Goal: Task Accomplishment & Management: Manage account settings

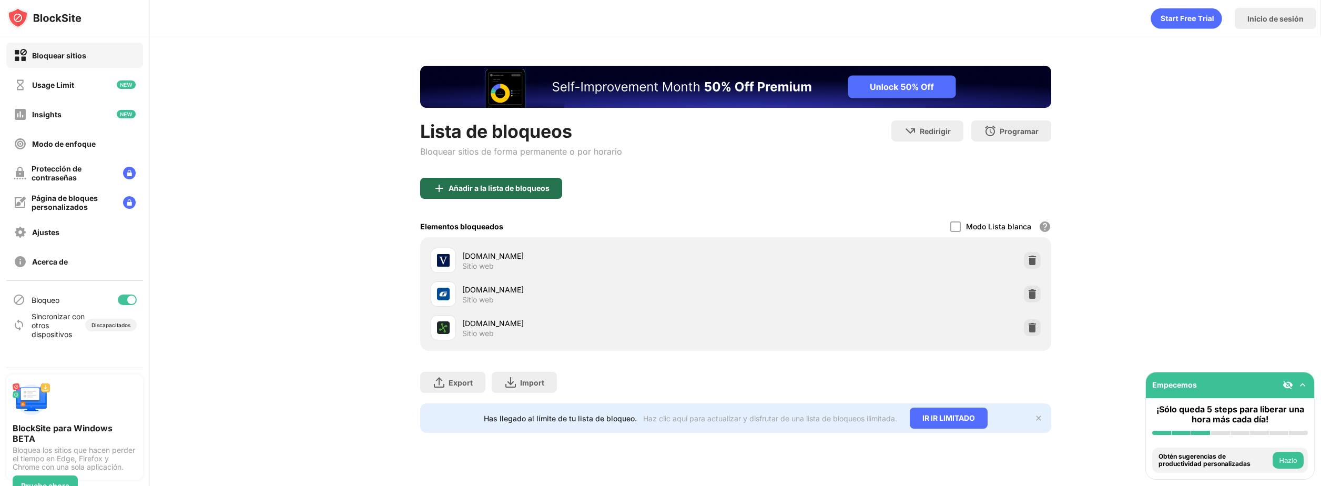
click at [545, 187] on div "Añadir a la lista de bloqueos" at bounding box center [498, 188] width 101 height 8
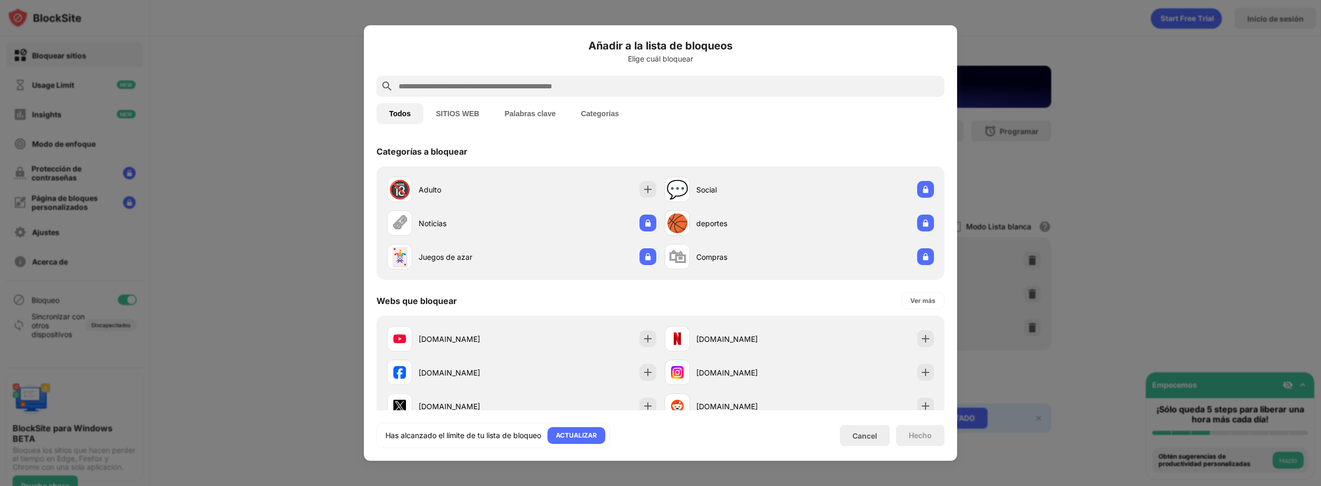
click at [662, 87] on input "text" at bounding box center [668, 86] width 543 height 13
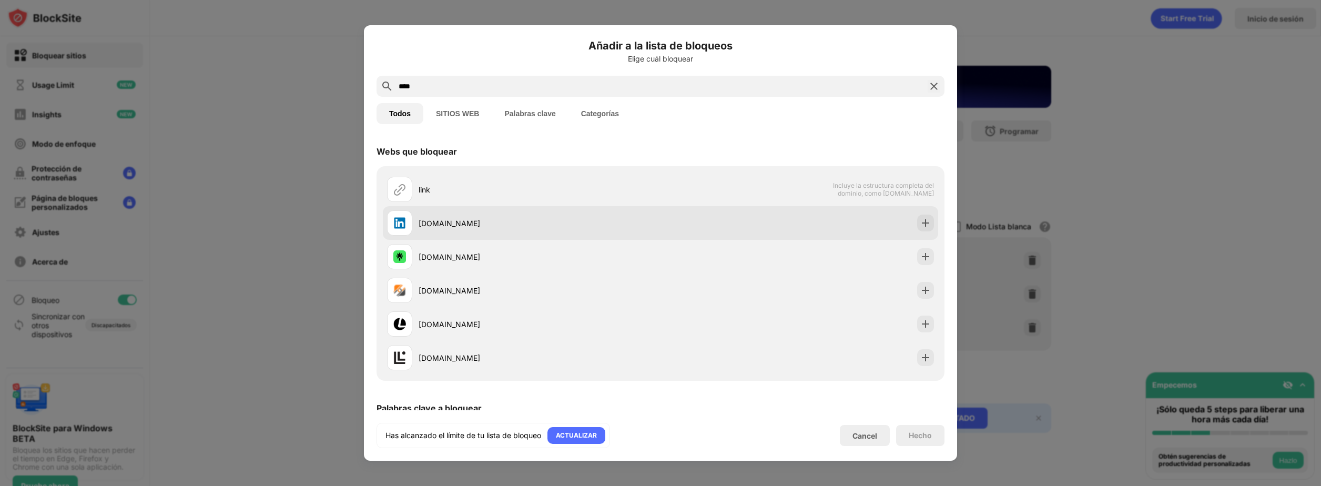
type input "****"
click at [459, 223] on div "[DOMAIN_NAME]" at bounding box center [539, 223] width 242 height 11
click at [920, 221] on img at bounding box center [925, 223] width 11 height 11
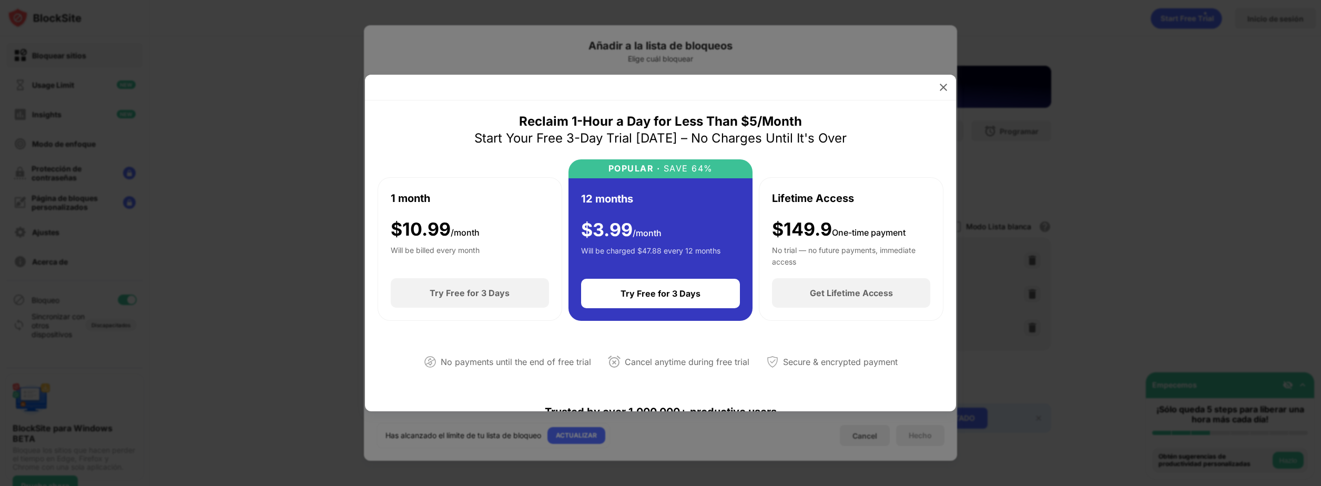
click at [880, 441] on div at bounding box center [660, 243] width 1321 height 486
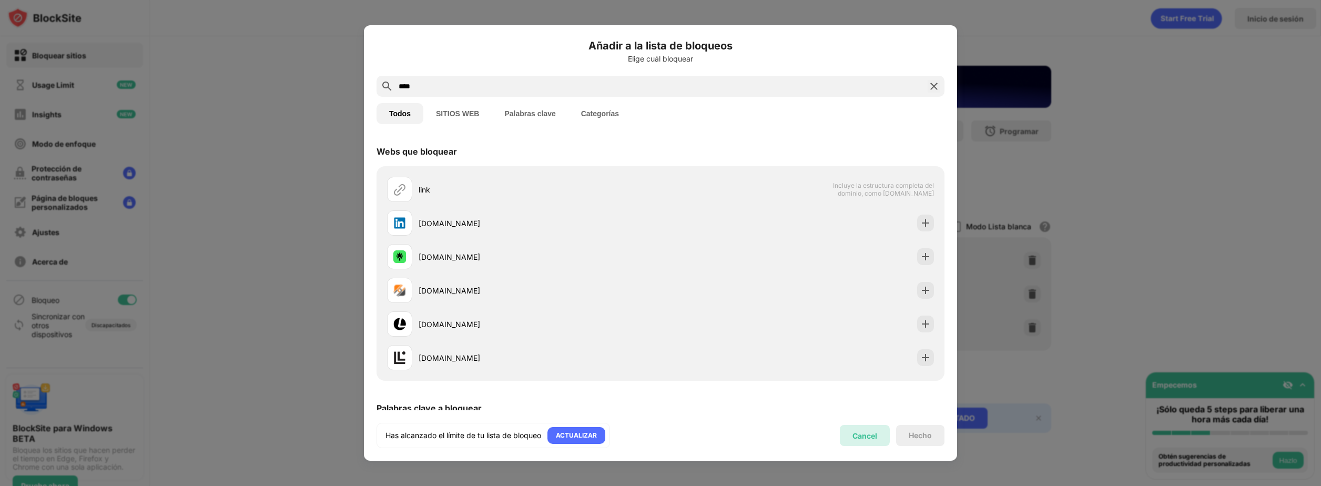
click at [863, 439] on div "Cancel" at bounding box center [864, 435] width 25 height 9
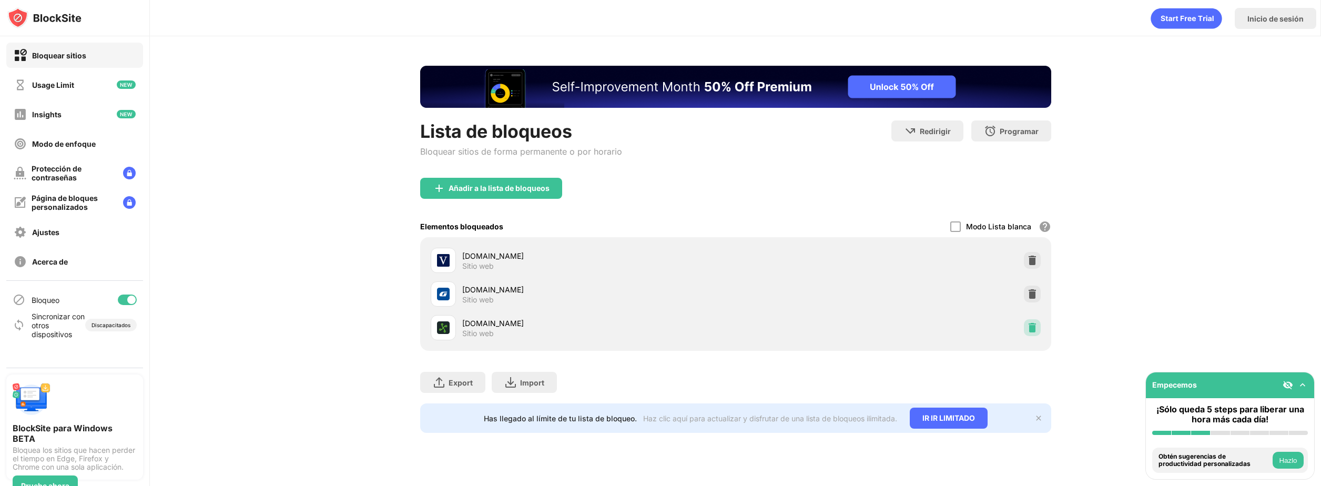
click at [1035, 325] on img at bounding box center [1032, 327] width 11 height 11
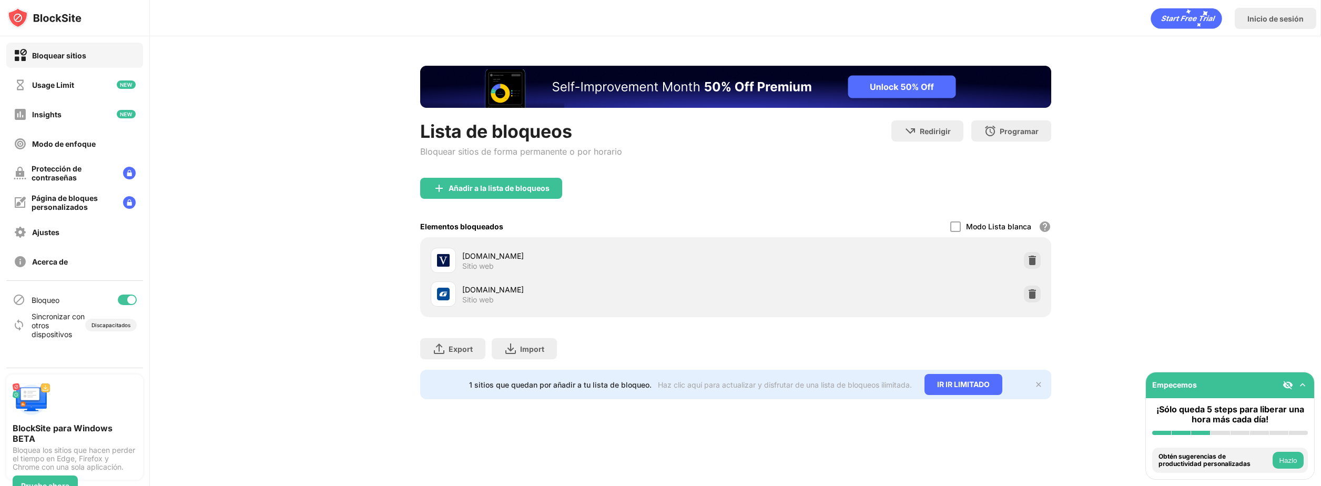
click at [485, 176] on div "Lista de bloqueos Bloquear sitios de forma permanente o por horario" at bounding box center [521, 148] width 202 height 57
click at [485, 193] on div "Añadir a la lista de bloqueos" at bounding box center [491, 188] width 142 height 21
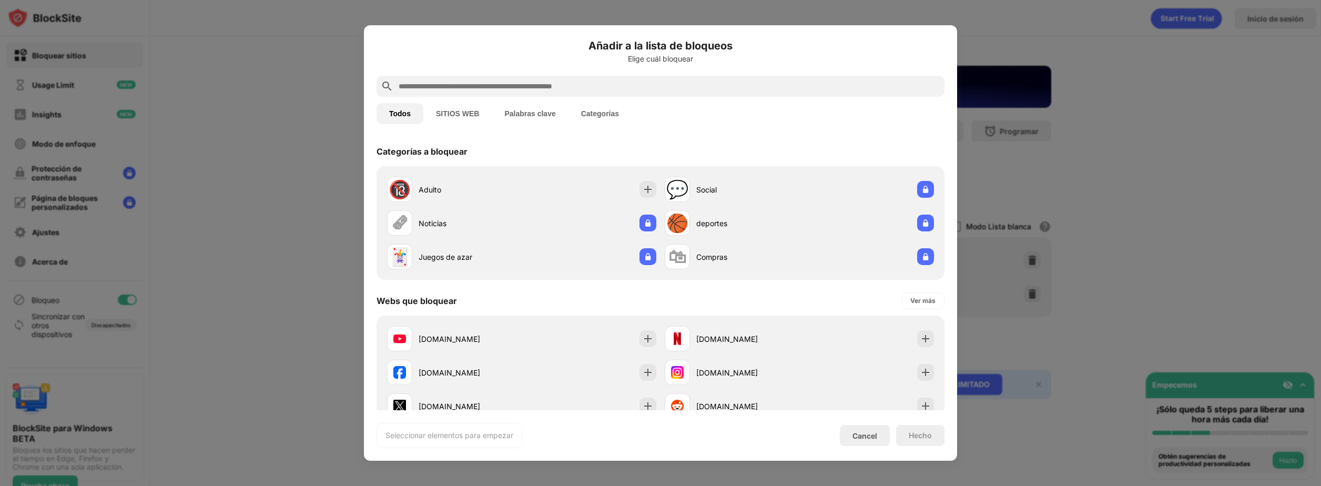
click at [535, 90] on input "text" at bounding box center [668, 86] width 543 height 13
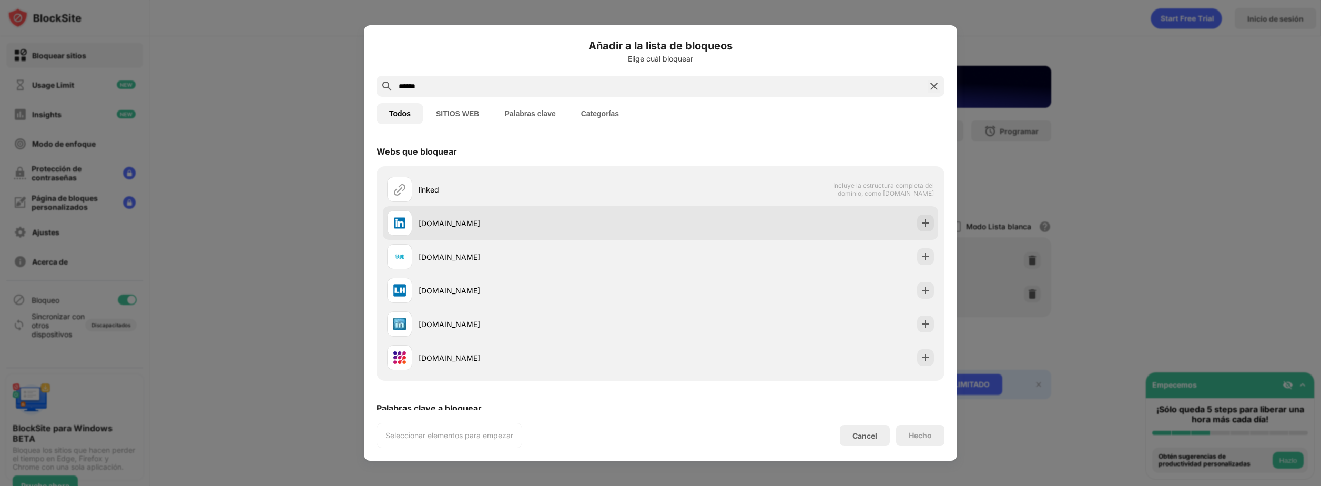
type input "******"
click at [430, 222] on div "[DOMAIN_NAME]" at bounding box center [539, 223] width 242 height 11
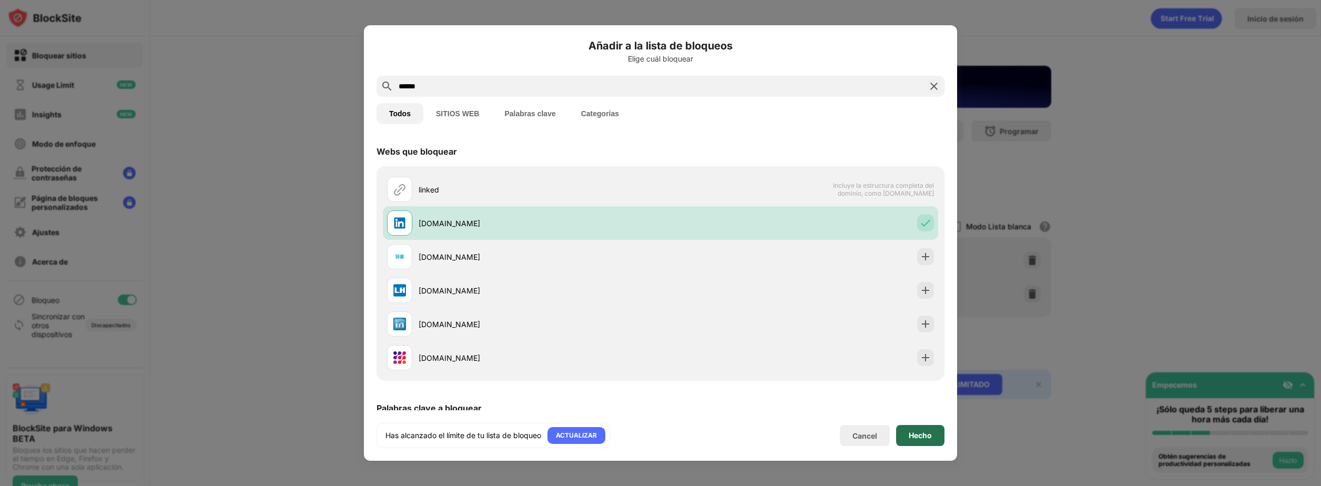
click at [929, 433] on div "Hecho" at bounding box center [919, 435] width 23 height 8
